Goal: Task Accomplishment & Management: Manage account settings

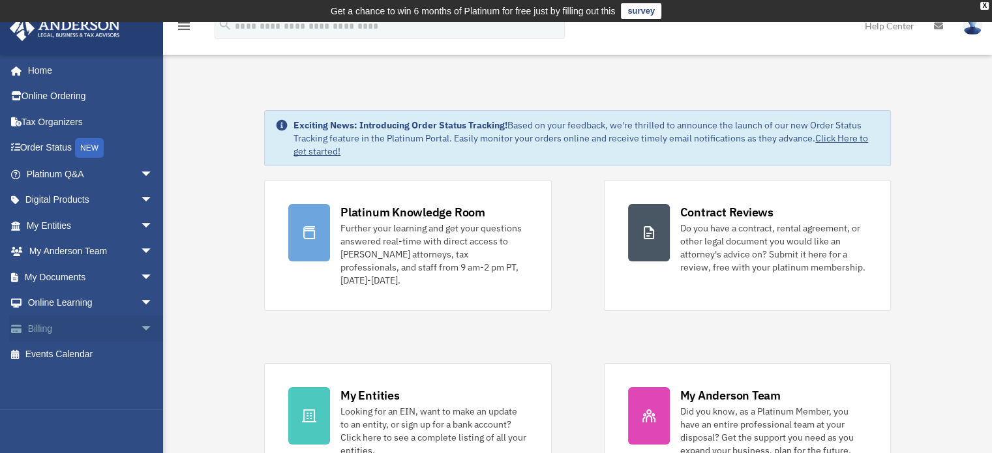
click at [120, 328] on link "Billing arrow_drop_down" at bounding box center [91, 329] width 164 height 26
click at [140, 326] on span "arrow_drop_down" at bounding box center [153, 329] width 26 height 27
click at [74, 380] on link "Past Invoices" at bounding box center [95, 381] width 155 height 26
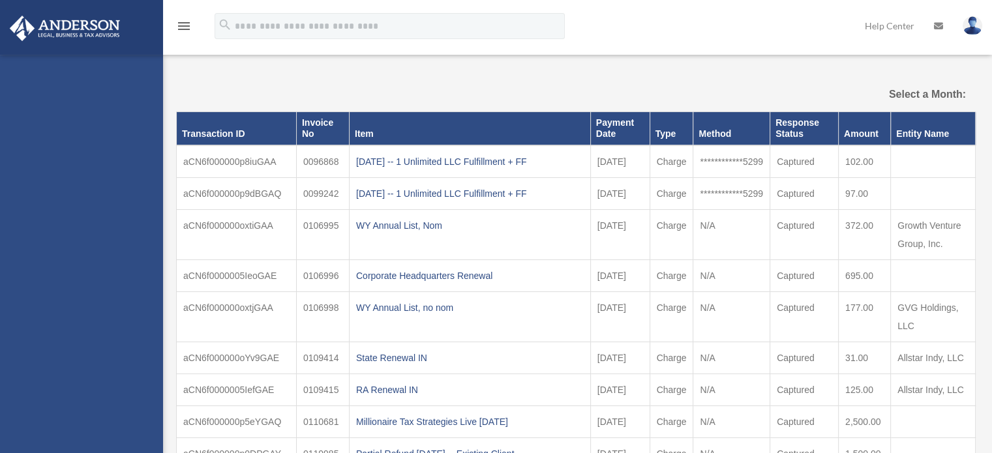
select select
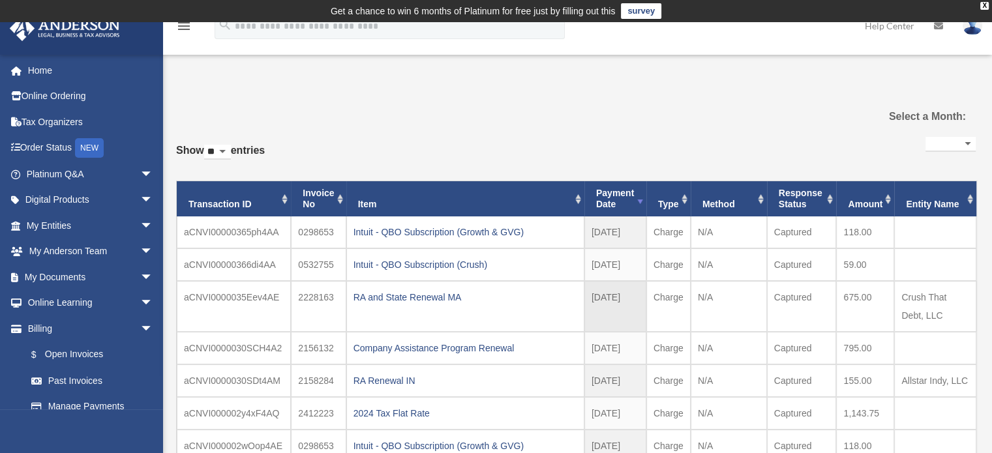
scroll to position [65, 0]
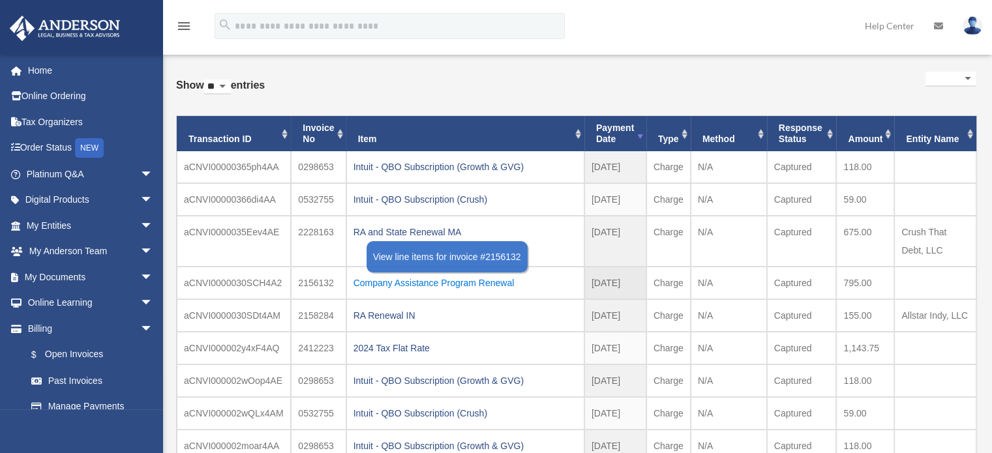
click at [462, 281] on div "Company Assistance Program Renewal" at bounding box center [466, 283] width 224 height 18
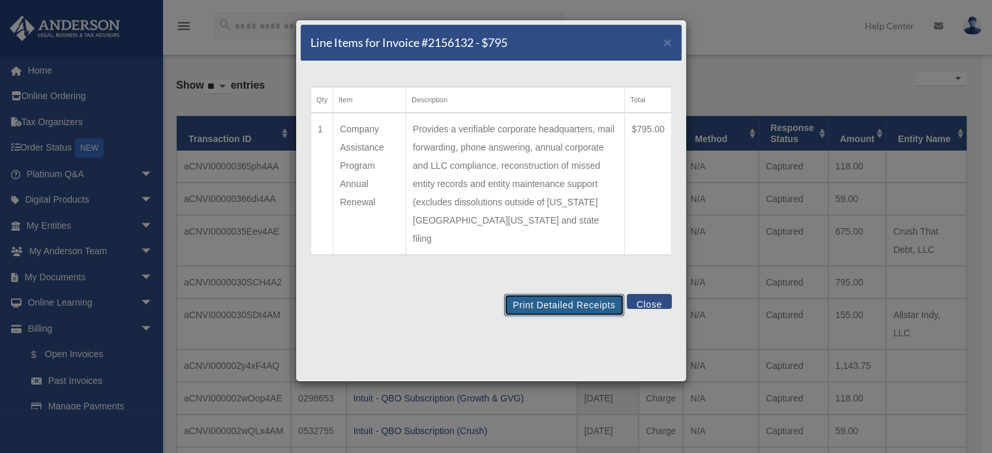
click at [555, 294] on button "Print Detailed Receipts" at bounding box center [563, 305] width 119 height 22
click at [663, 294] on button "Close" at bounding box center [649, 301] width 45 height 15
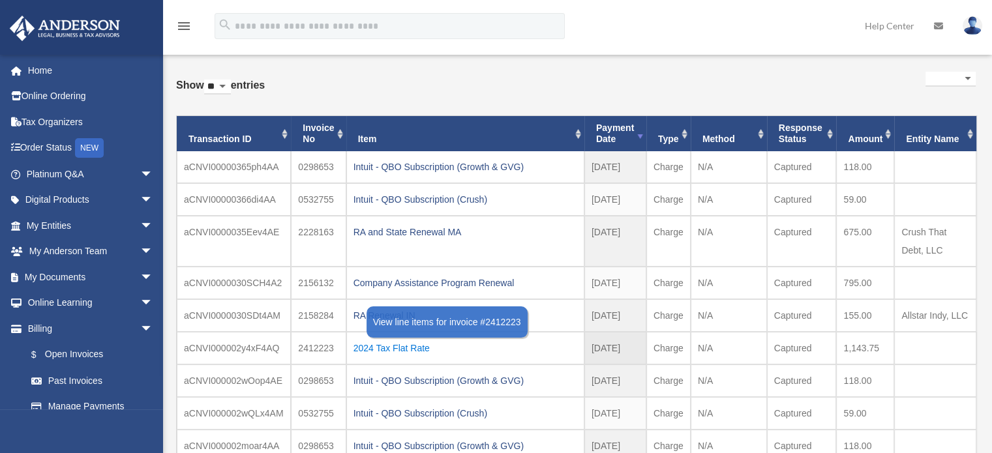
click at [410, 346] on div "2024 Tax Flat Rate" at bounding box center [466, 348] width 224 height 18
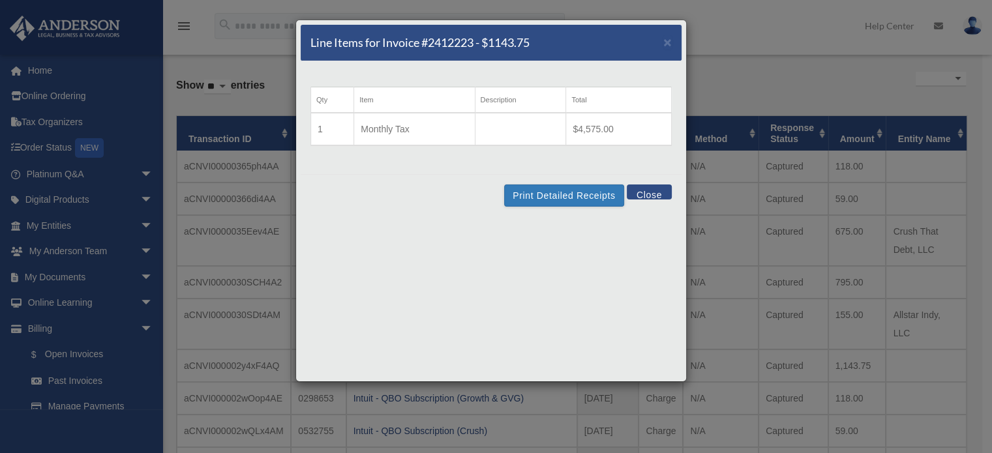
click at [555, 137] on td at bounding box center [520, 129] width 91 height 33
click at [556, 198] on button "Print Detailed Receipts" at bounding box center [563, 196] width 119 height 22
click at [647, 192] on button "Close" at bounding box center [649, 192] width 45 height 15
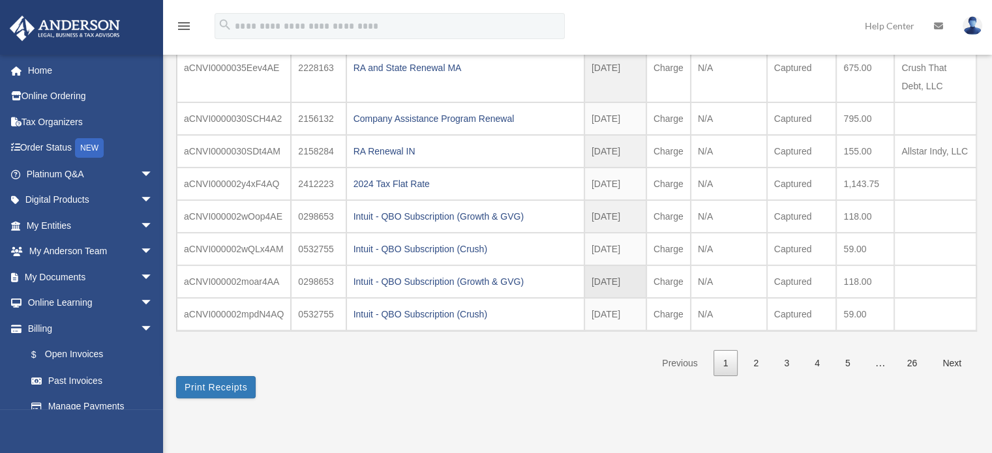
scroll to position [261, 0]
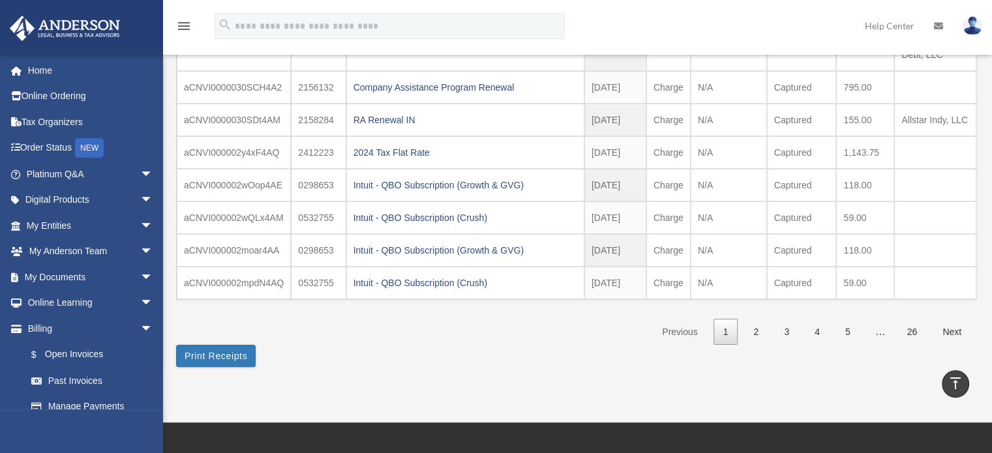
click at [788, 330] on link "3" at bounding box center [786, 332] width 25 height 27
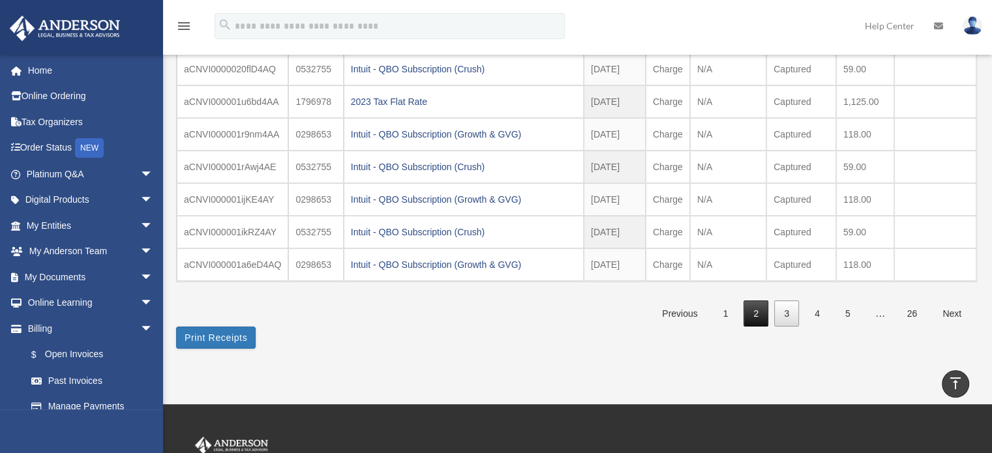
click at [754, 309] on link "2" at bounding box center [756, 314] width 25 height 27
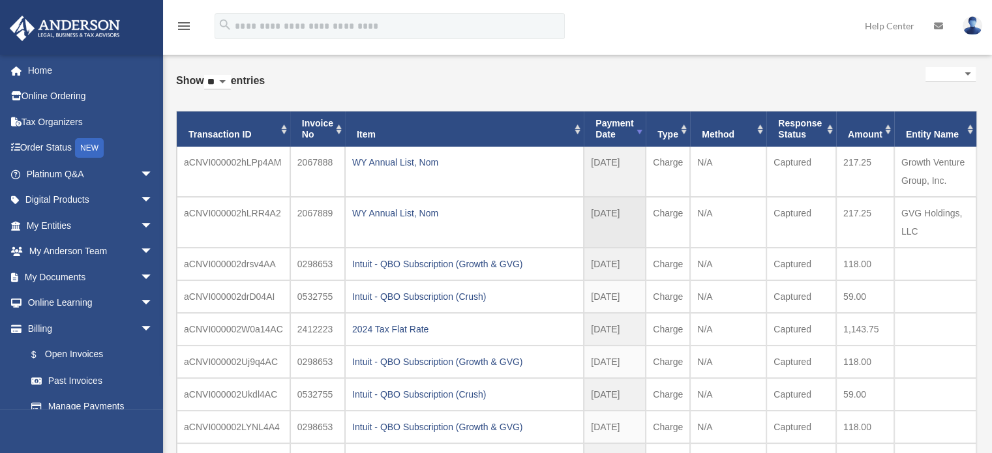
scroll to position [0, 0]
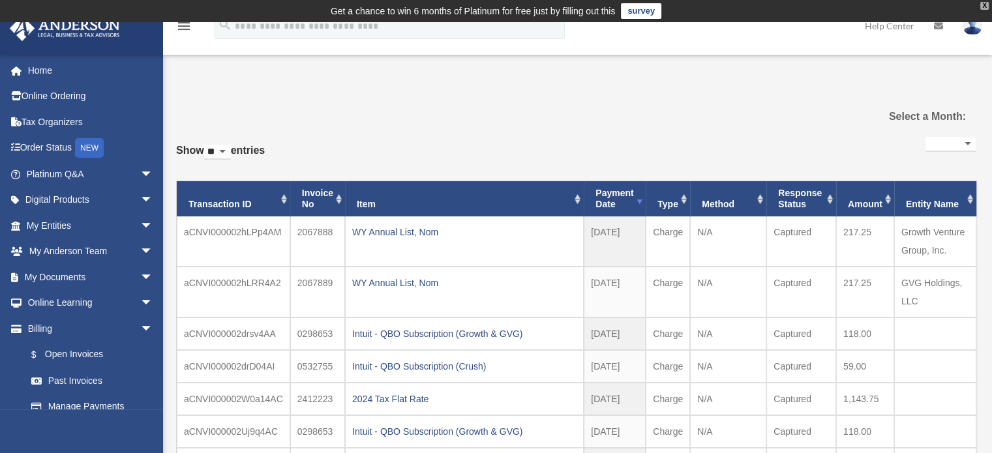
click at [984, 5] on div "X" at bounding box center [985, 6] width 8 height 8
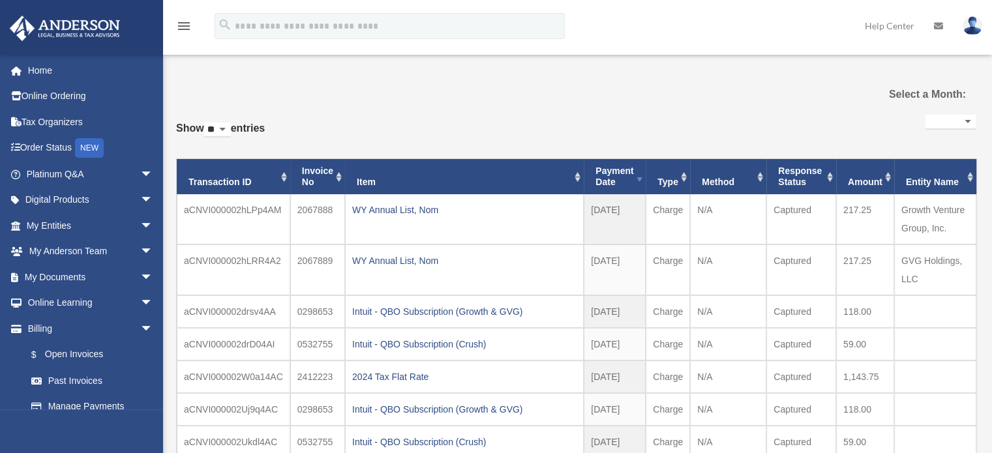
click at [962, 19] on link at bounding box center [972, 25] width 39 height 57
click at [634, 109] on div "**********" at bounding box center [576, 351] width 800 height 547
click at [971, 37] on link at bounding box center [972, 25] width 39 height 57
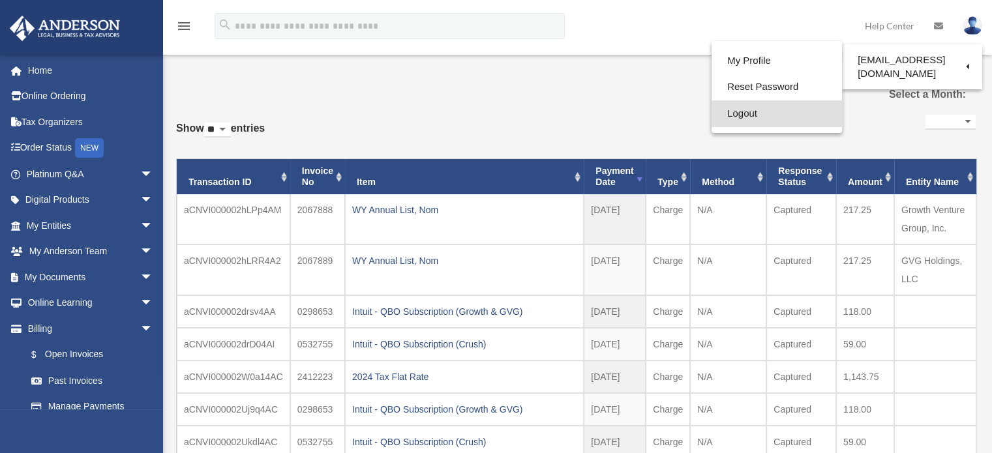
click at [741, 117] on link "Logout" at bounding box center [777, 113] width 130 height 27
